Goal: Task Accomplishment & Management: Manage account settings

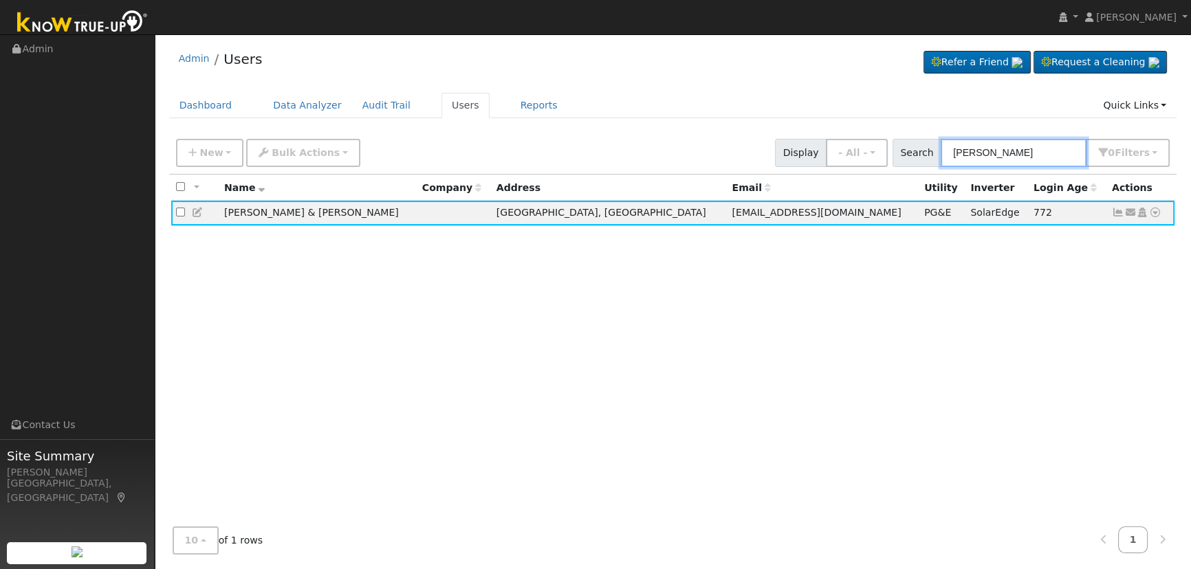
drag, startPoint x: 1003, startPoint y: 162, endPoint x: 957, endPoint y: 153, distance: 47.5
click at [957, 155] on input "[PERSON_NAME]" at bounding box center [1014, 153] width 146 height 28
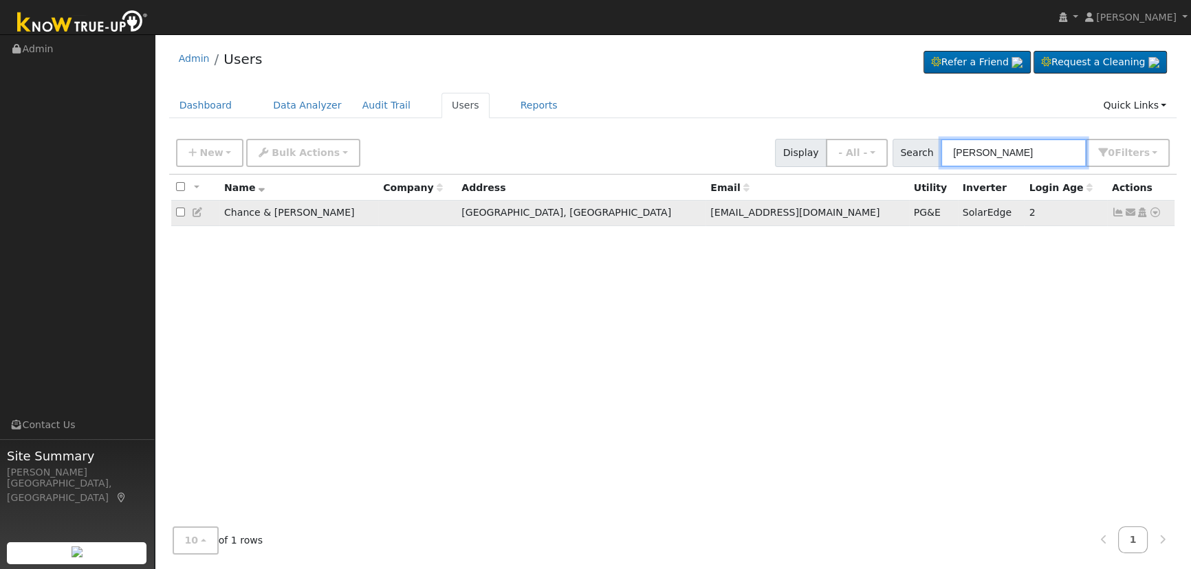
type input "[PERSON_NAME]"
click at [1120, 212] on icon at bounding box center [1118, 213] width 12 height 10
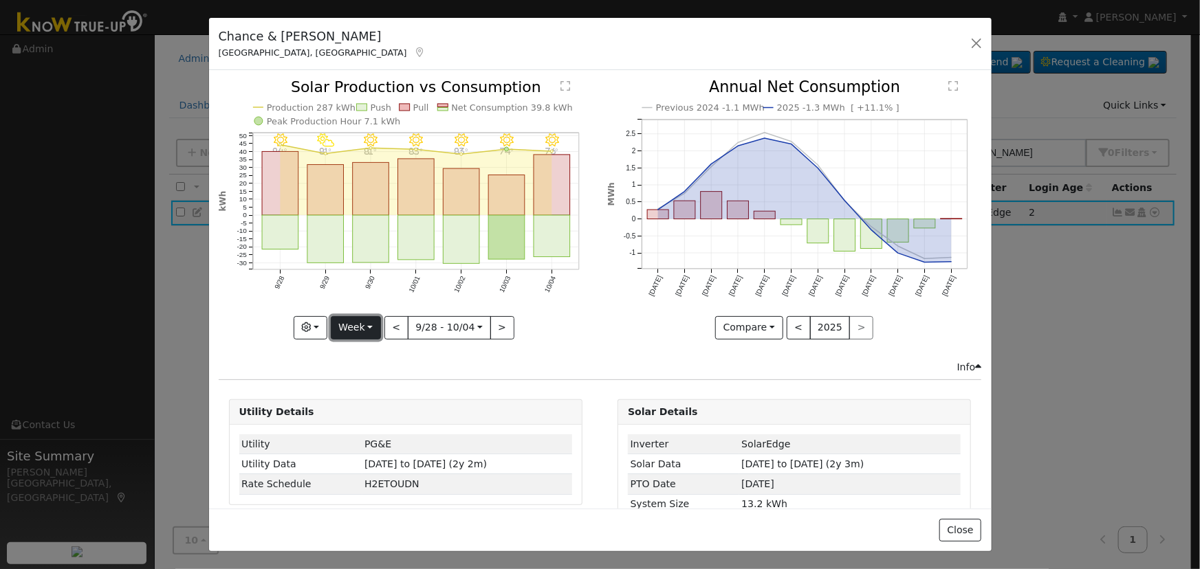
click at [353, 318] on button "Week" at bounding box center [356, 327] width 50 height 23
click at [363, 413] on link "Year" at bounding box center [379, 413] width 96 height 19
type input "[DATE]"
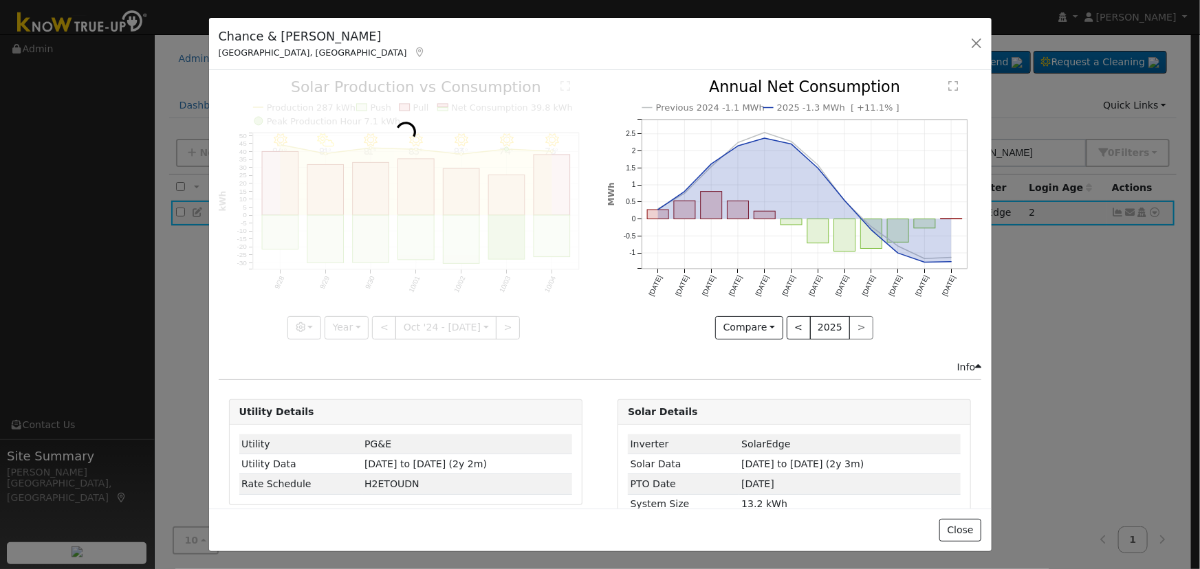
click at [298, 316] on div at bounding box center [406, 209] width 374 height 259
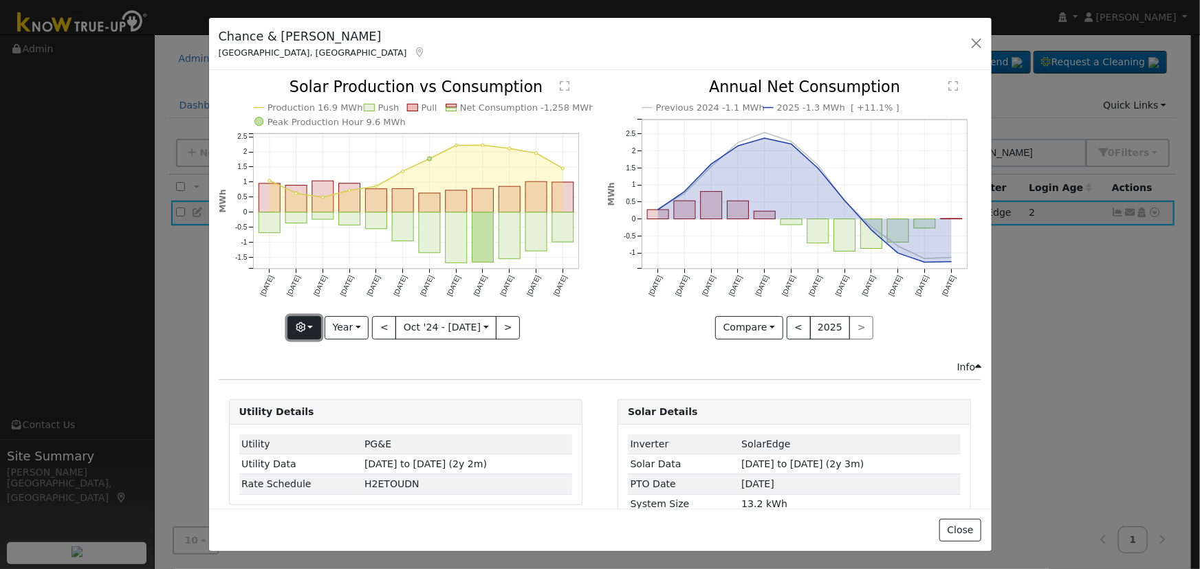
click at [303, 323] on icon "button" at bounding box center [301, 328] width 10 height 10
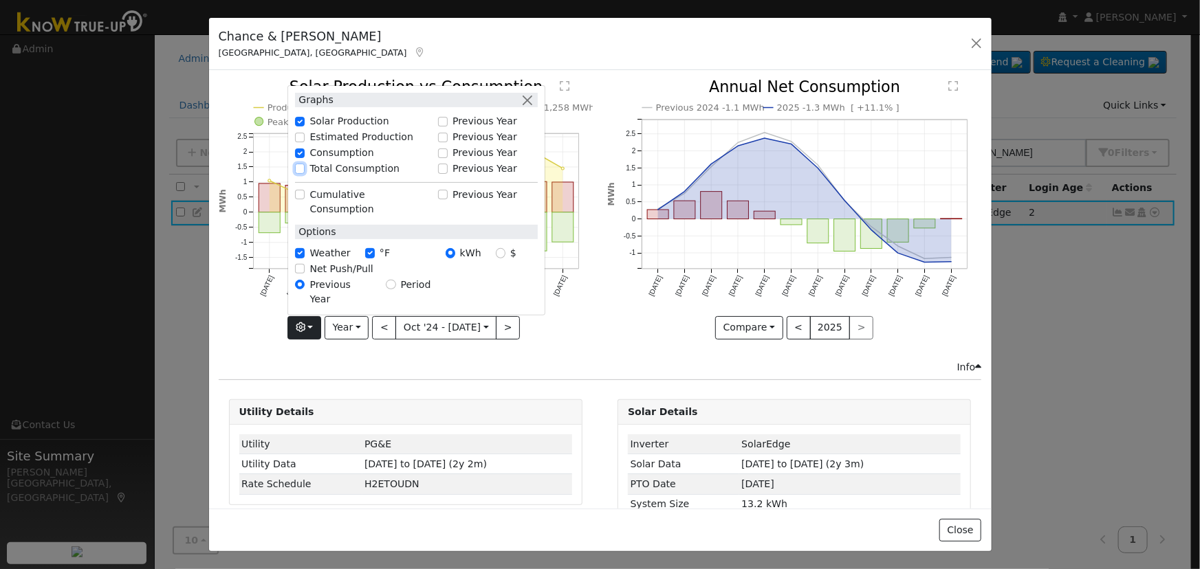
click at [299, 173] on input "Total Consumption" at bounding box center [300, 169] width 10 height 10
checkbox input "true"
click at [526, 107] on button "button" at bounding box center [527, 100] width 14 height 14
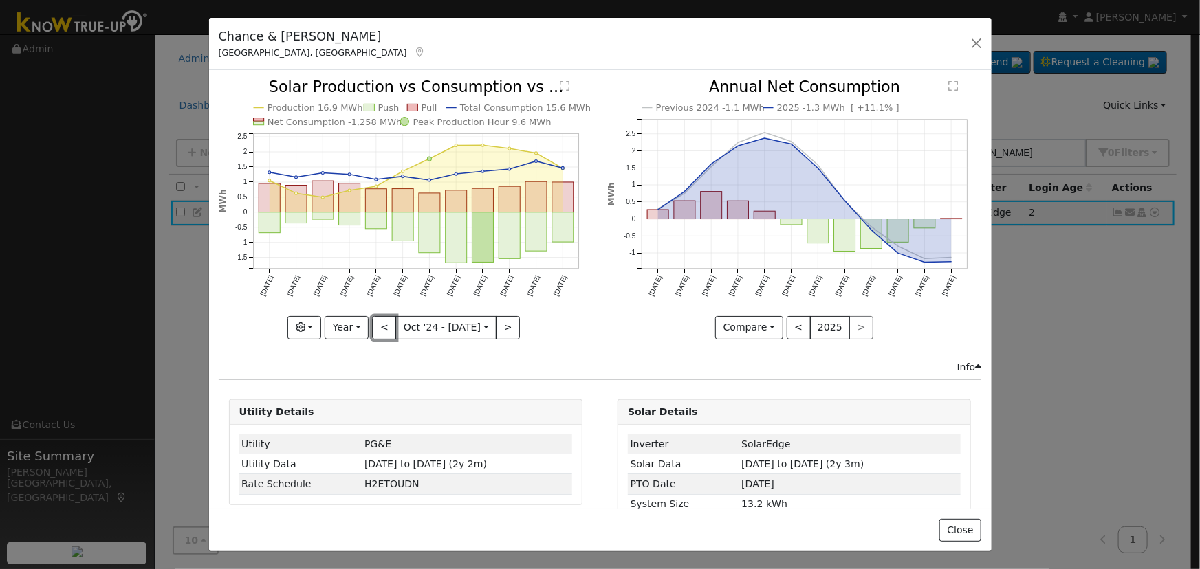
click at [392, 323] on button "<" at bounding box center [384, 327] width 24 height 23
click at [505, 325] on button ">" at bounding box center [508, 327] width 24 height 23
click at [384, 320] on button "<" at bounding box center [384, 327] width 24 height 23
click at [505, 323] on button ">" at bounding box center [508, 327] width 24 height 23
type input "[DATE]"
